Goal: Transaction & Acquisition: Book appointment/travel/reservation

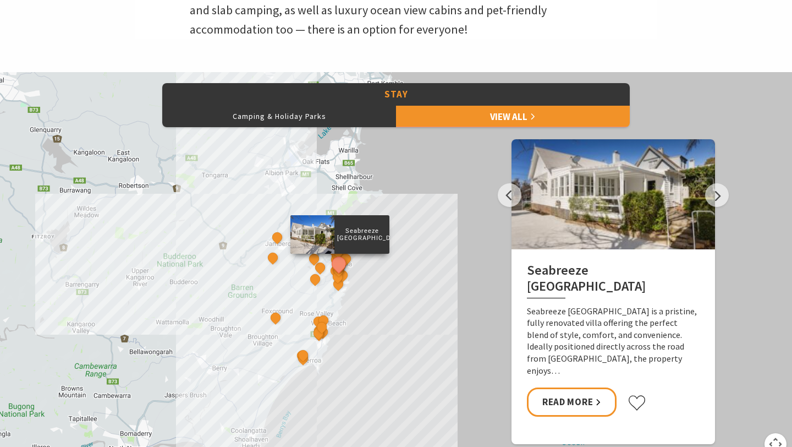
scroll to position [440, 0]
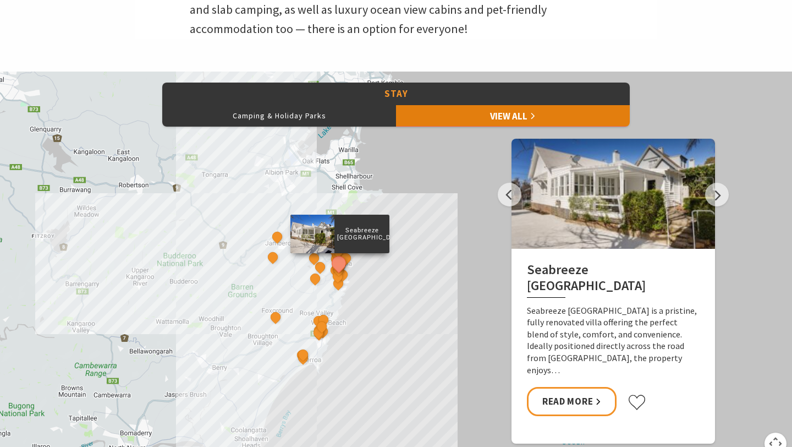
click at [432, 122] on link "View All" at bounding box center [513, 115] width 234 height 22
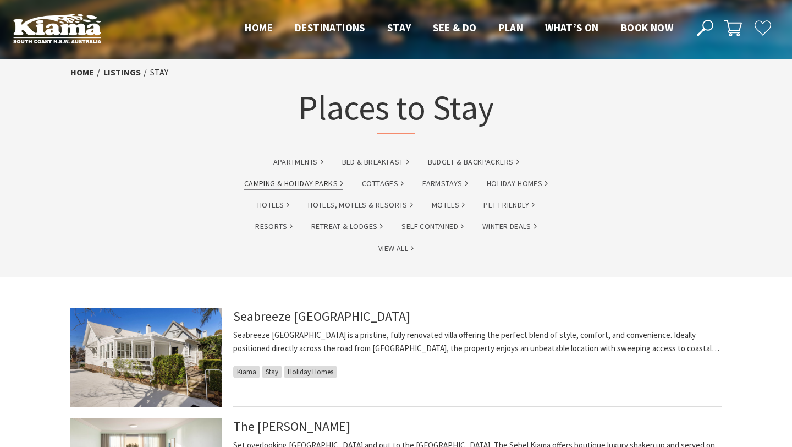
click at [327, 177] on link "Camping & Holiday Parks" at bounding box center [293, 183] width 99 height 13
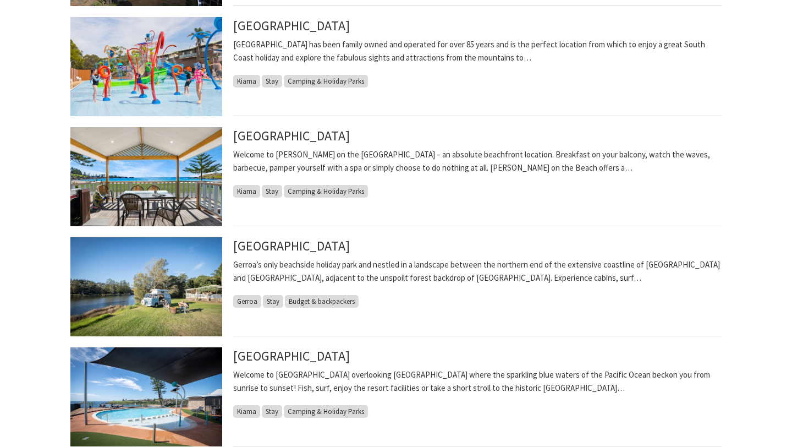
scroll to position [834, 0]
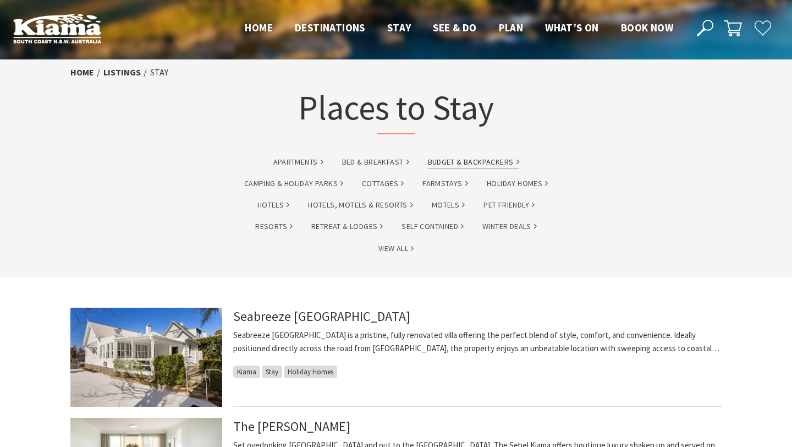
click at [482, 159] on link "Budget & backpackers" at bounding box center [473, 162] width 91 height 13
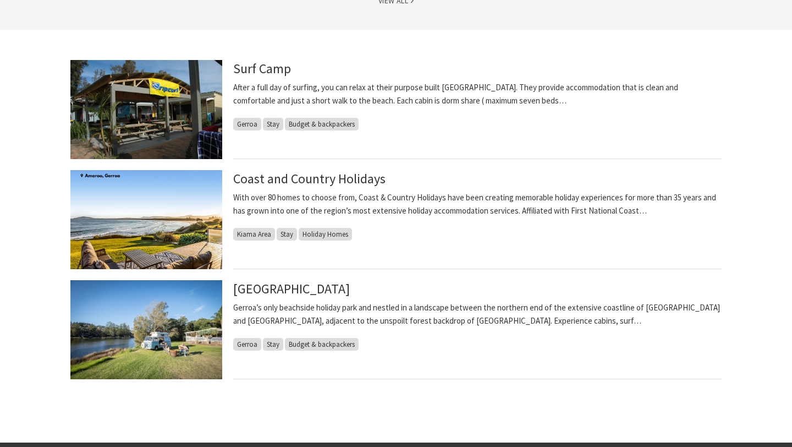
scroll to position [294, 0]
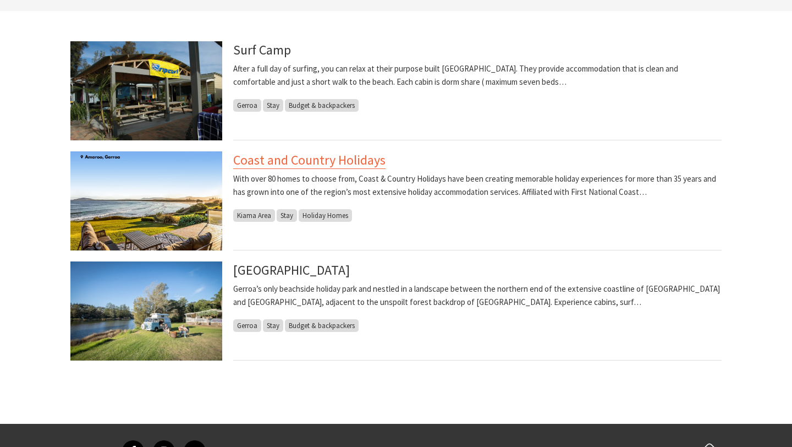
click at [304, 163] on link "Coast and Country Holidays" at bounding box center [309, 160] width 152 height 18
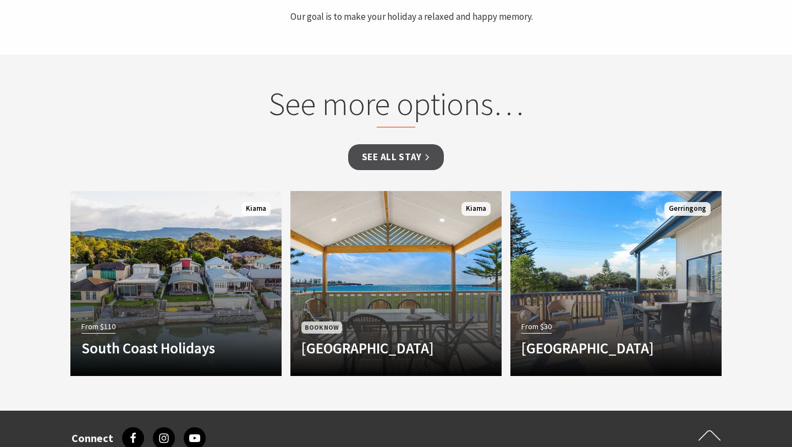
scroll to position [800, 0]
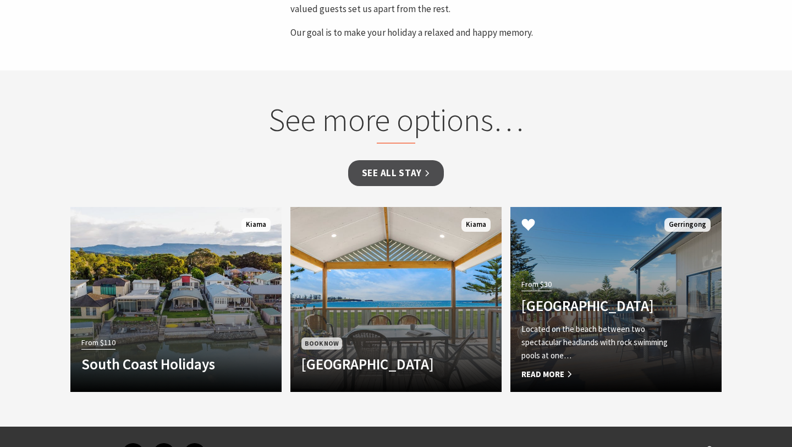
click at [609, 296] on h4 "[GEOGRAPHIC_DATA]" at bounding box center [599, 305] width 157 height 18
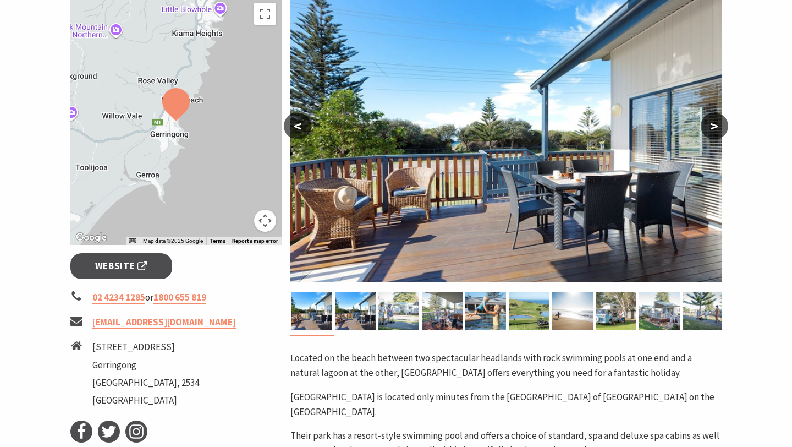
scroll to position [219, 0]
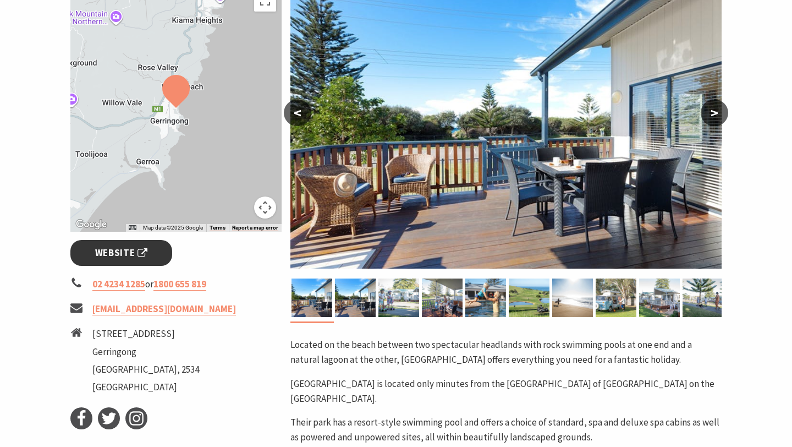
click at [130, 249] on span "Website" at bounding box center [121, 252] width 53 height 15
